Goal: Task Accomplishment & Management: Complete application form

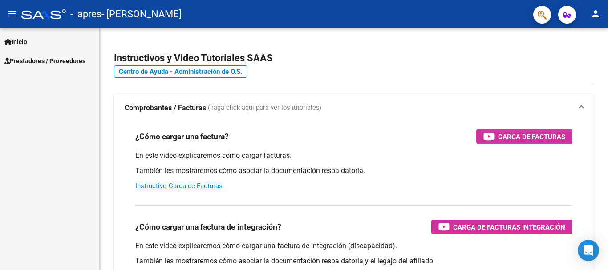
click at [29, 59] on span "Prestadores / Proveedores" at bounding box center [44, 61] width 81 height 10
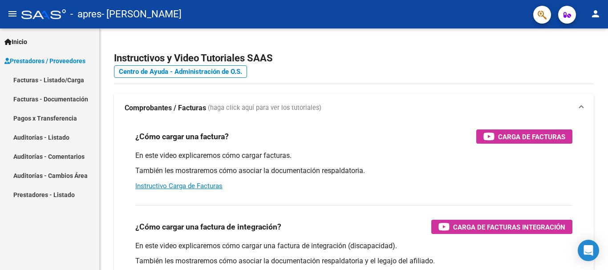
click at [33, 77] on link "Facturas - Listado/Carga" at bounding box center [49, 79] width 99 height 19
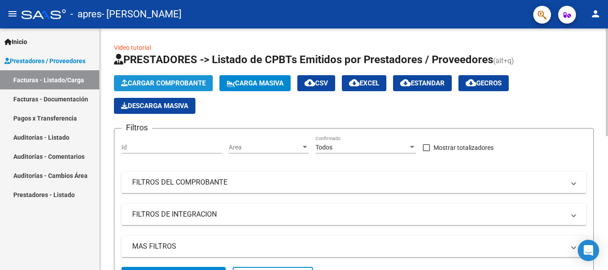
click at [178, 83] on span "Cargar Comprobante" at bounding box center [163, 83] width 85 height 8
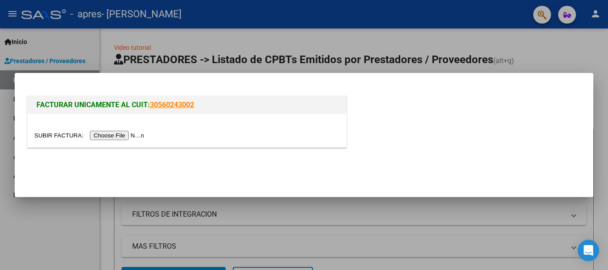
click at [140, 134] on input "file" at bounding box center [90, 135] width 113 height 9
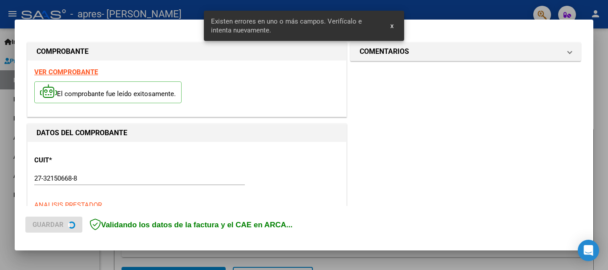
scroll to position [222, 0]
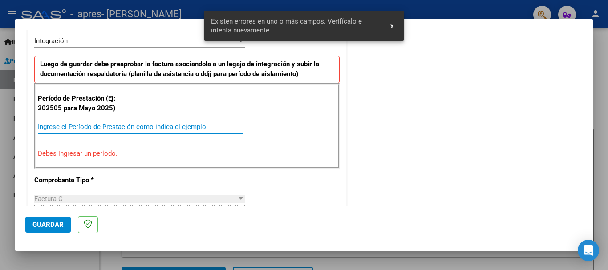
click at [119, 126] on input "Ingrese el Período de Prestación como indica el ejemplo" at bounding box center [141, 127] width 206 height 8
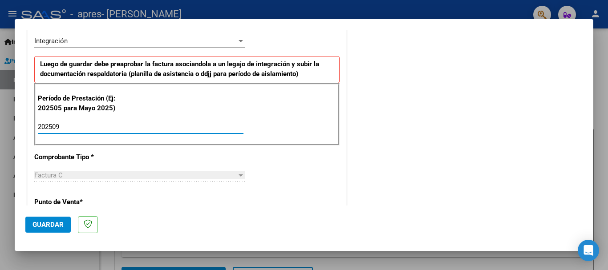
type input "202509"
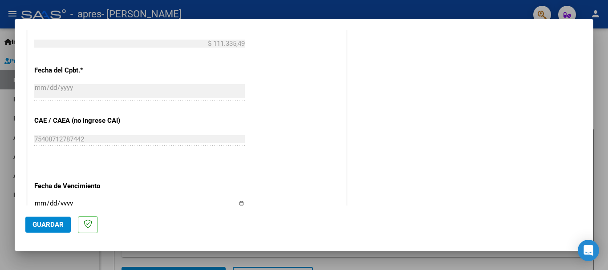
scroll to position [507, 0]
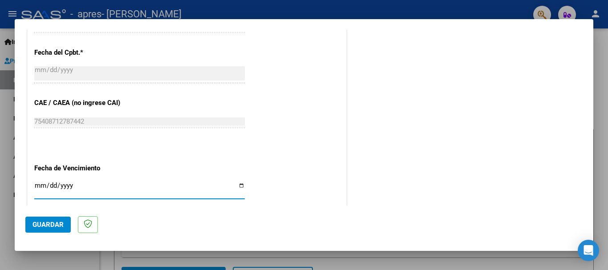
click at [35, 186] on input "Ingresar la fecha" at bounding box center [139, 189] width 211 height 14
type input "[DATE]"
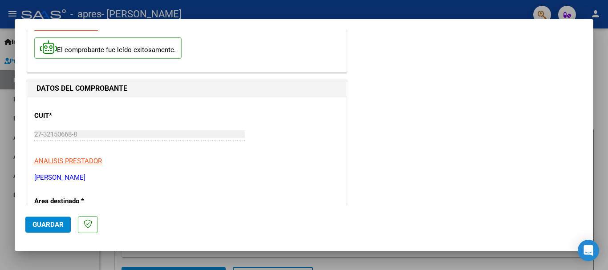
scroll to position [0, 0]
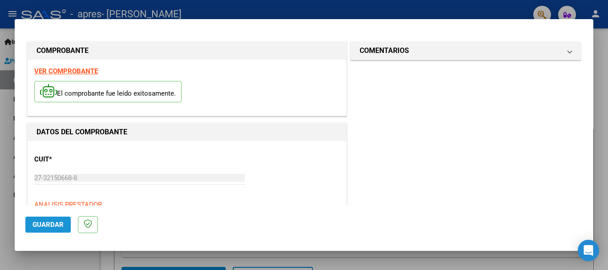
click at [50, 221] on span "Guardar" at bounding box center [47, 225] width 31 height 8
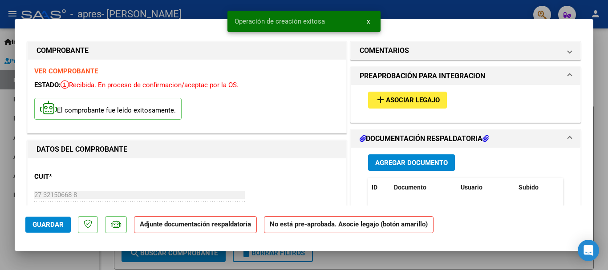
click at [421, 103] on span "Asociar Legajo" at bounding box center [413, 101] width 54 height 8
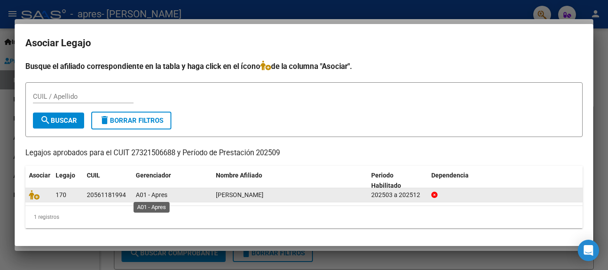
click at [150, 195] on span "A01 - Apres" at bounding box center [152, 194] width 32 height 7
click at [73, 192] on div "170" at bounding box center [68, 195] width 24 height 10
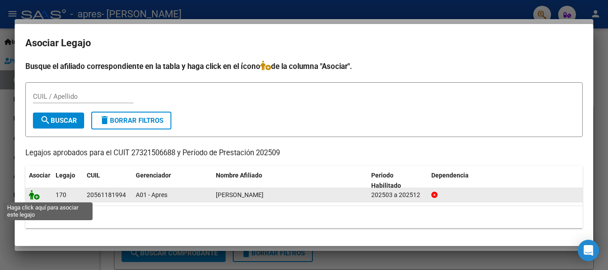
click at [36, 199] on icon at bounding box center [34, 195] width 11 height 10
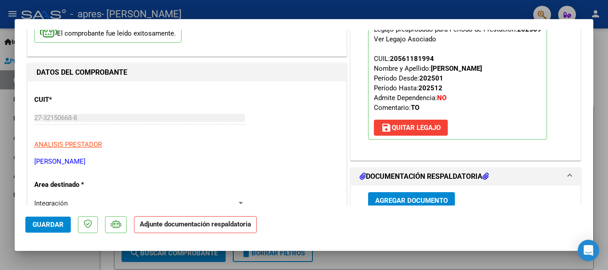
scroll to position [95, 0]
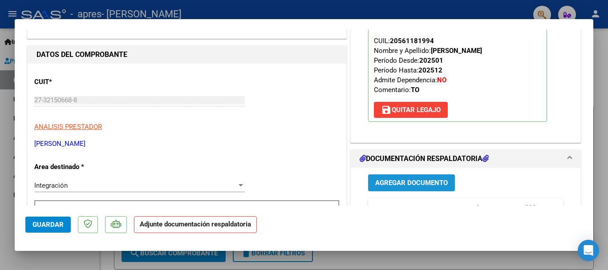
click at [440, 186] on span "Agregar Documento" at bounding box center [411, 183] width 73 height 8
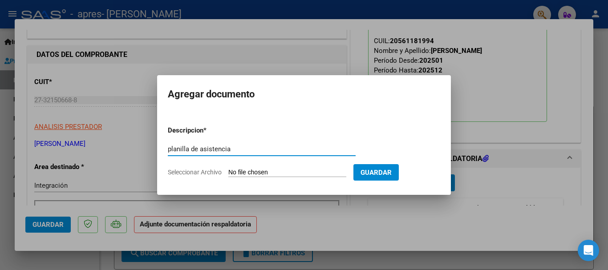
type input "planilla de asistencia"
click at [296, 173] on input "Seleccionar Archivo" at bounding box center [287, 173] width 118 height 8
type input "C:\fakepath\planilla fc 1806.pdf"
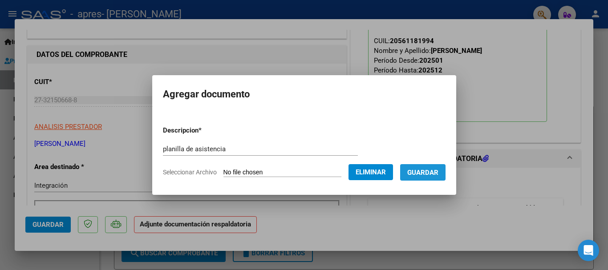
click at [434, 172] on span "Guardar" at bounding box center [422, 173] width 31 height 8
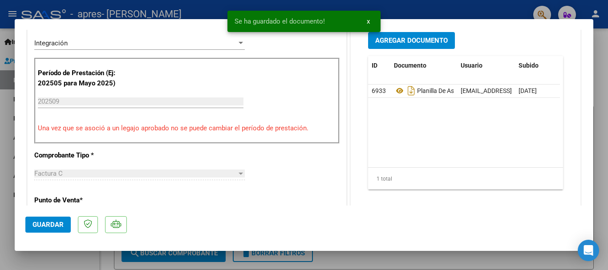
scroll to position [255, 0]
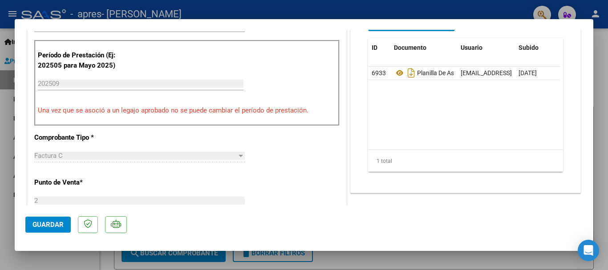
click at [52, 223] on span "Guardar" at bounding box center [47, 225] width 31 height 8
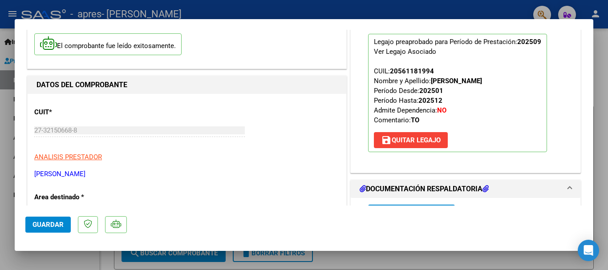
scroll to position [0, 0]
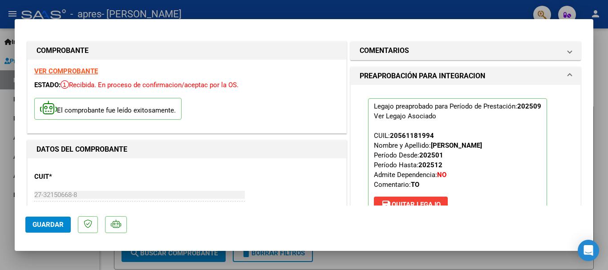
click at [51, 227] on span "Guardar" at bounding box center [47, 225] width 31 height 8
click at [57, 227] on span "Guardar" at bounding box center [47, 225] width 31 height 8
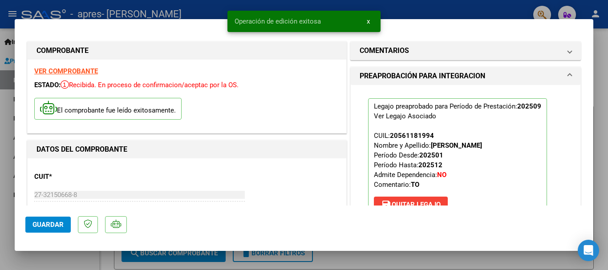
click at [466, 9] on div at bounding box center [304, 135] width 608 height 270
type input "$ 0,00"
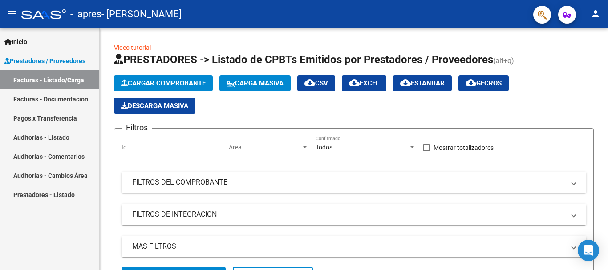
click at [57, 100] on link "Facturas - Documentación" at bounding box center [49, 98] width 99 height 19
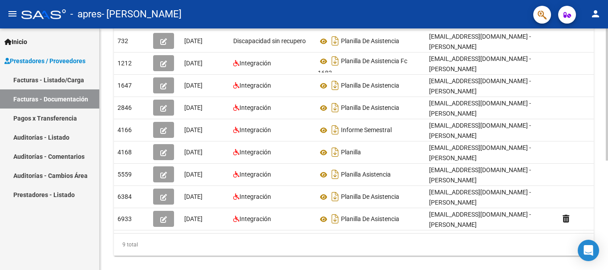
scroll to position [185, 0]
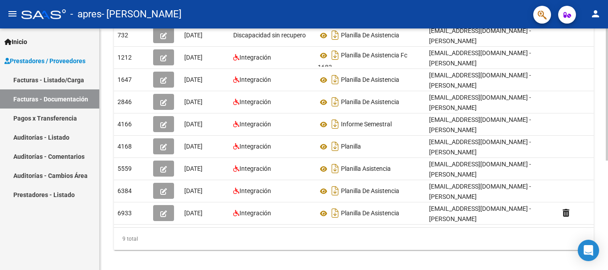
click at [607, 255] on div at bounding box center [607, 199] width 2 height 132
